Goal: Task Accomplishment & Management: Use online tool/utility

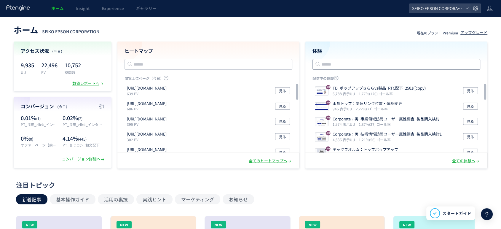
click at [361, 61] on input "text" at bounding box center [396, 64] width 168 height 11
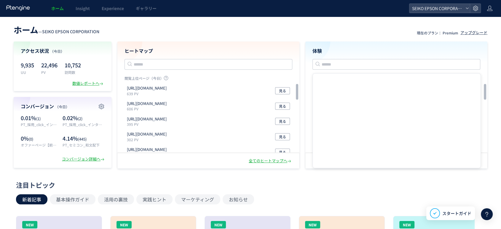
click at [359, 35] on header "ホーム — SEIKO EPSON CORPORATION 現在のプラン： Premium アップグレード" at bounding box center [250, 29] width 473 height 13
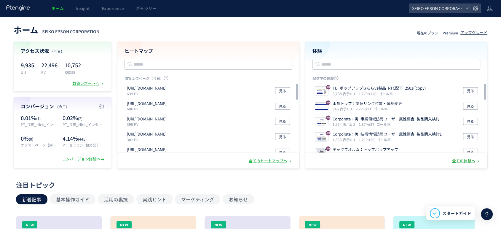
click at [470, 161] on div "全ての体験へ" at bounding box center [466, 161] width 28 height 6
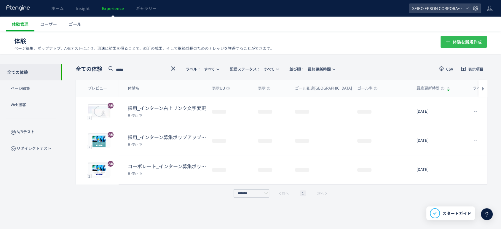
click at [467, 44] on span "体験を新規作成" at bounding box center [466, 42] width 29 height 12
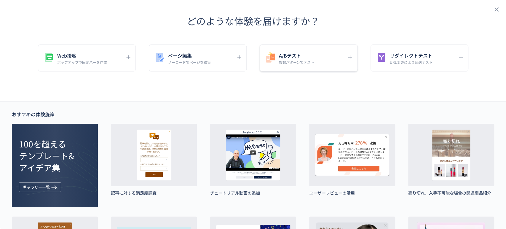
click at [302, 57] on h5 "A/Bテスト" at bounding box center [296, 55] width 35 height 8
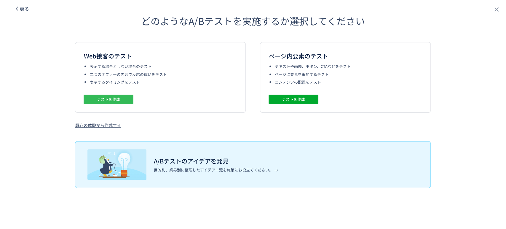
click at [0, 0] on span "テストを作成" at bounding box center [0, 0] width 0 height 0
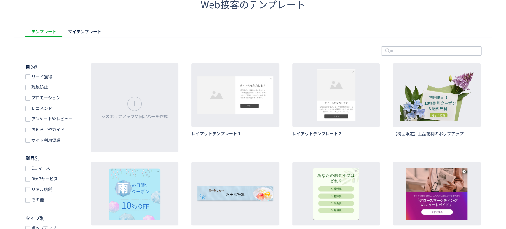
scroll to position [16, 0]
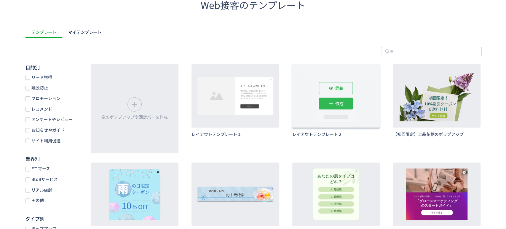
click at [0, 0] on span "作成" at bounding box center [0, 0] width 0 height 0
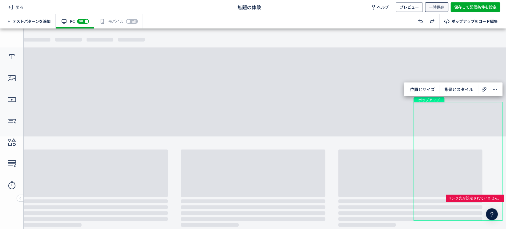
click at [433, 7] on span "一時保存" at bounding box center [436, 6] width 15 height 9
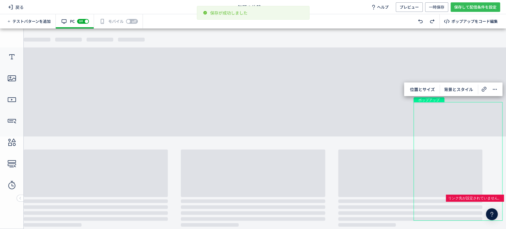
click at [460, 7] on span "保存して配信条件を設定" at bounding box center [475, 6] width 42 height 9
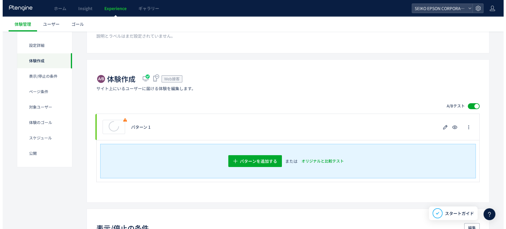
scroll to position [83, 0]
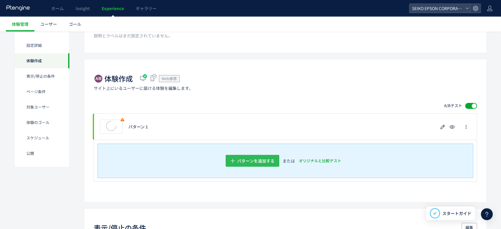
click at [258, 160] on span "パターンを追加する​" at bounding box center [255, 161] width 37 height 12
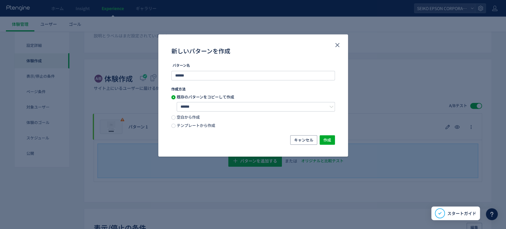
click at [191, 116] on span "空白から作成" at bounding box center [187, 117] width 24 height 6
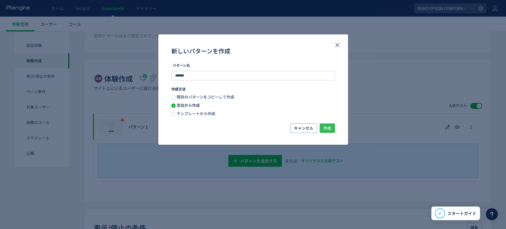
click at [332, 127] on button "作成" at bounding box center [326, 127] width 15 height 9
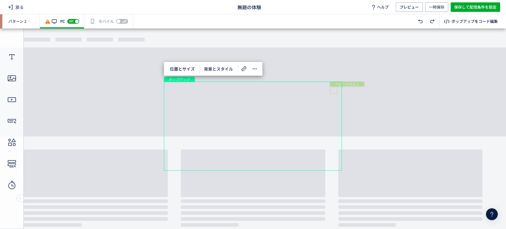
click at [334, 92] on div "クローズボタン" at bounding box center [333, 89] width 7 height 7
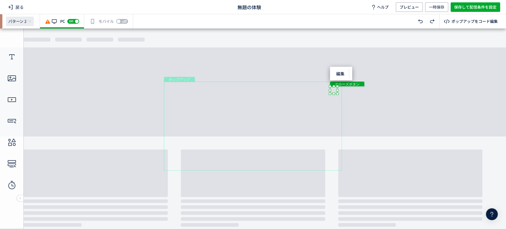
click at [28, 21] on icon at bounding box center [30, 22] width 4 height 4
click at [17, 5] on span "戻る" at bounding box center [16, 6] width 20 height 9
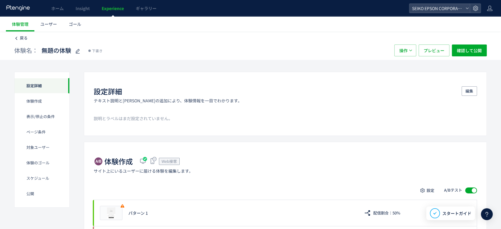
click at [22, 40] on span "戻る" at bounding box center [24, 38] width 8 height 6
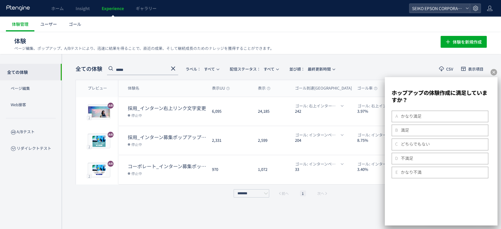
click at [492, 72] on icon at bounding box center [493, 72] width 7 height 7
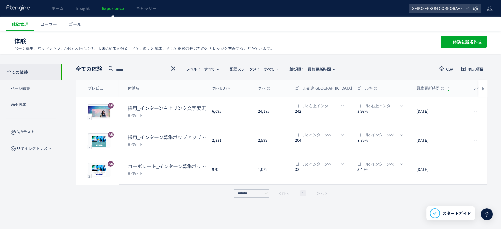
click at [173, 65] on icon at bounding box center [172, 68] width 7 height 7
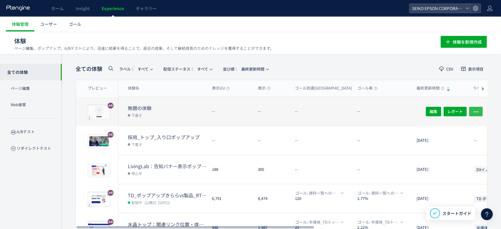
click at [477, 111] on use "button" at bounding box center [475, 111] width 5 height 1
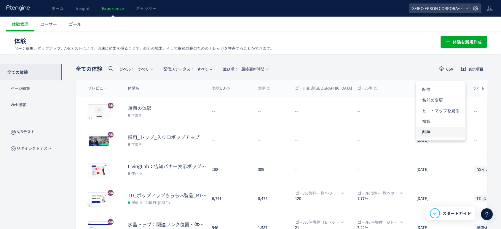
click at [0, 0] on li "削除" at bounding box center [0, 0] width 0 height 0
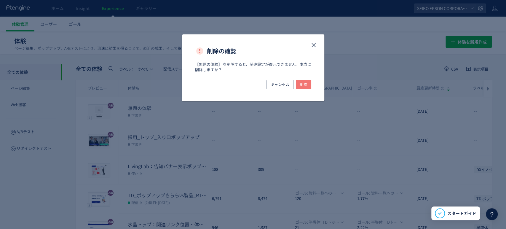
click at [300, 86] on span "削除" at bounding box center [303, 84] width 8 height 9
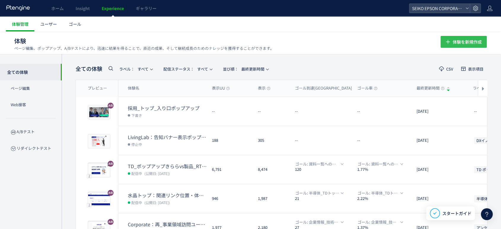
click at [479, 40] on span "体験を新規作成" at bounding box center [466, 42] width 29 height 12
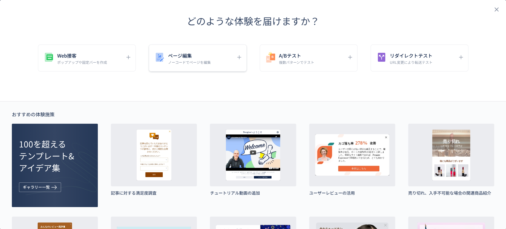
click at [0, 0] on h5 "ページ編集" at bounding box center [0, 0] width 0 height 0
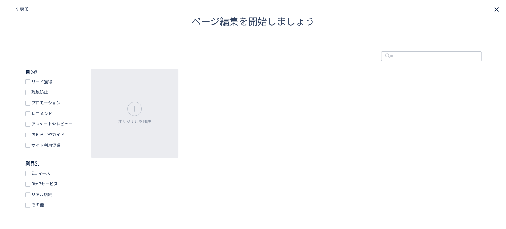
click at [493, 11] on icon "close" at bounding box center [496, 9] width 7 height 7
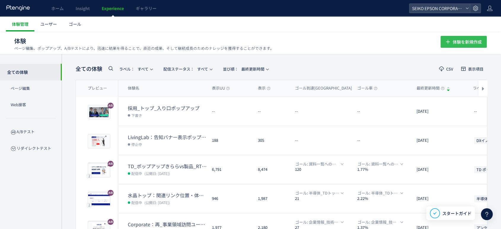
click at [447, 38] on icon "button" at bounding box center [447, 41] width 7 height 7
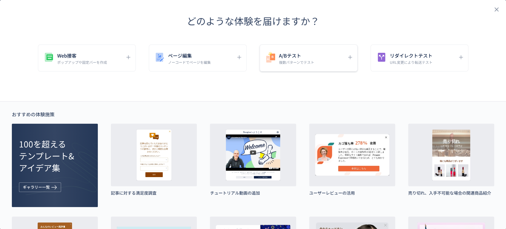
click at [314, 59] on div "A/Bテスト 複数パターンでテスト" at bounding box center [304, 57] width 79 height 13
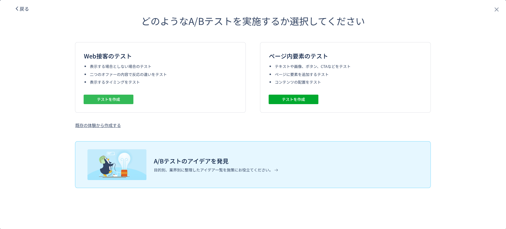
click at [0, 0] on span "テストを作成" at bounding box center [0, 0] width 0 height 0
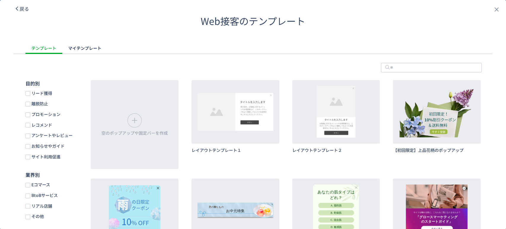
click at [0, 0] on div "戻る" at bounding box center [0, 0] width 0 height 0
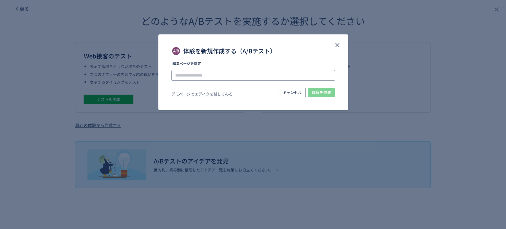
click at [249, 75] on input "体験を新規作成する（A/Bテスト）" at bounding box center [253, 75] width 164 height 11
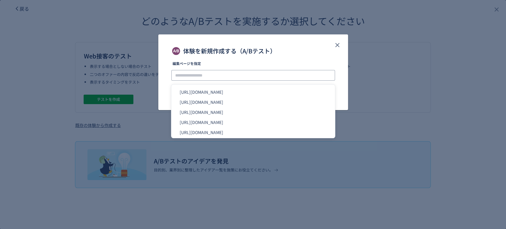
paste input "**********"
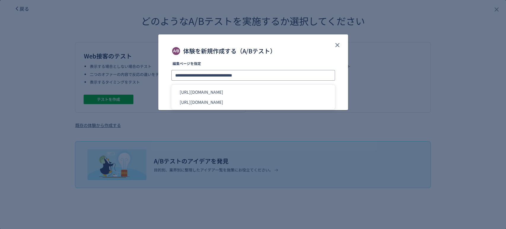
type input "**********"
click at [341, 81] on div "**********" at bounding box center [253, 84] width 190 height 44
click at [329, 89] on span "体験を作成" at bounding box center [321, 92] width 19 height 9
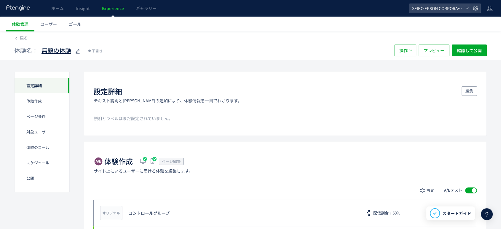
click at [53, 50] on span "無題の体験" at bounding box center [56, 50] width 30 height 9
click at [53, 50] on input "*****" at bounding box center [78, 51] width 74 height 12
type input "*"
type input "**********"
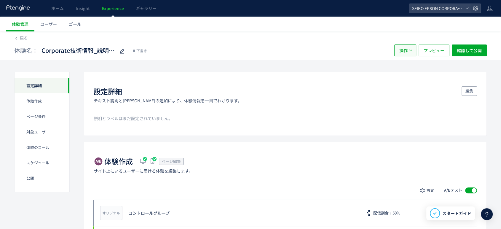
click at [414, 53] on button "操作" at bounding box center [405, 50] width 22 height 12
click at [17, 38] on icon at bounding box center [16, 38] width 4 height 4
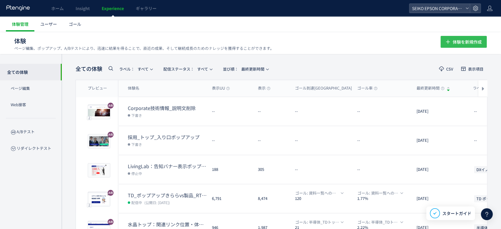
click at [455, 41] on span "体験を新規作成" at bounding box center [466, 42] width 29 height 12
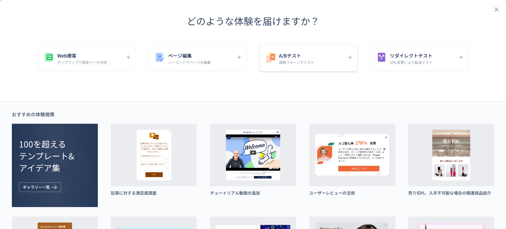
click at [337, 60] on div "A/Bテスト 複数パターンでテスト" at bounding box center [304, 57] width 79 height 13
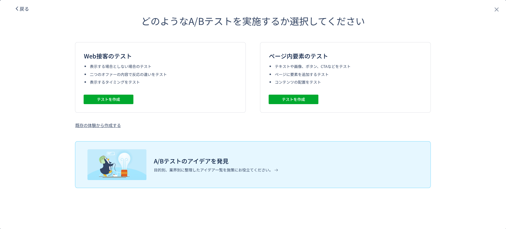
click at [12, 3] on div "戻る どのようなA/Bテストを実施するか選択してください Web接客のテスト 表示する場合としない場合のテスト 二つのオファーの内容で反応の違いをテスト 表示…" at bounding box center [253, 114] width 506 height 229
click at [0, 0] on icon "dialog" at bounding box center [0, 0] width 0 height 0
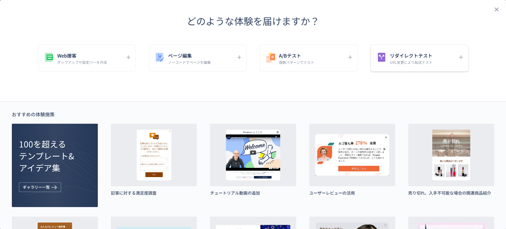
click at [0, 0] on h5 "リダイレクトテスト" at bounding box center [0, 0] width 0 height 0
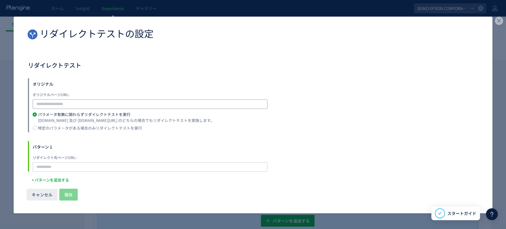
click at [88, 103] on input "dialog" at bounding box center [150, 103] width 235 height 9
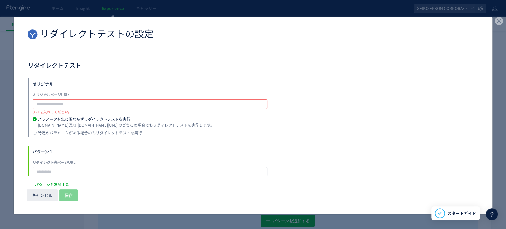
paste input "**********"
type input "**********"
click at [109, 167] on input "dialog" at bounding box center [150, 171] width 235 height 9
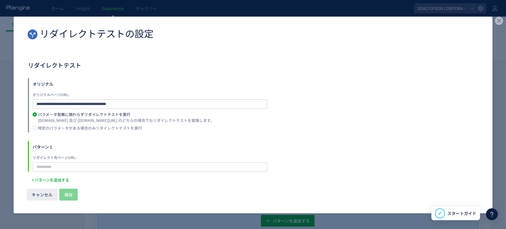
click at [116, 134] on form "**********" at bounding box center [253, 125] width 450 height 94
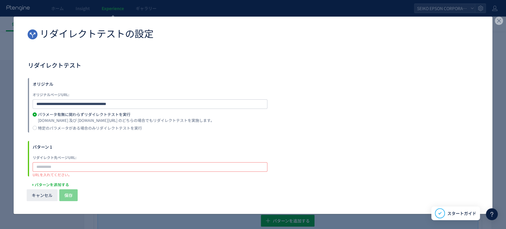
click at [38, 163] on input "dialog" at bounding box center [150, 166] width 235 height 9
paste input "**********"
type input "**********"
click at [65, 194] on span "保存" at bounding box center [68, 195] width 8 height 12
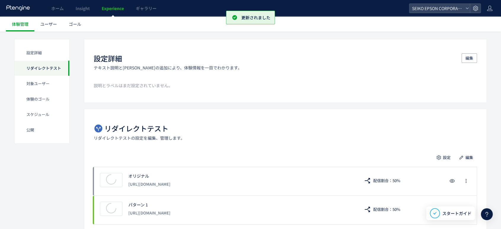
scroll to position [66, 0]
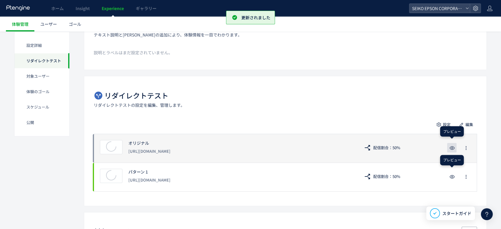
click at [454, 149] on icon "button" at bounding box center [451, 147] width 7 height 7
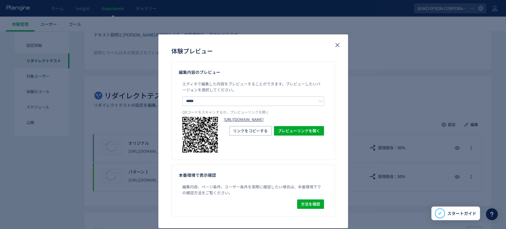
click at [0, 0] on link "https://corporate.epson/ja/technology/overview/?preview_ptx_token=v4-a2037083-b…" at bounding box center [0, 0] width 0 height 0
click at [337, 44] on icon "close" at bounding box center [337, 44] width 7 height 7
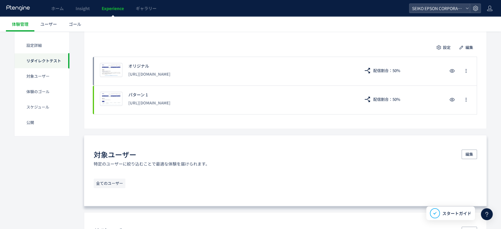
scroll to position [115, 0]
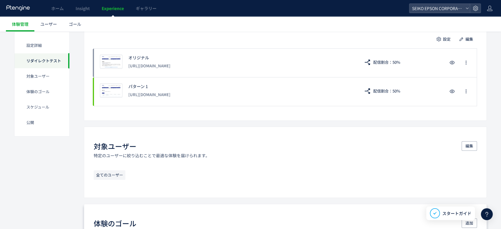
scroll to position [148, 0]
